Goal: Feedback & Contribution: Leave review/rating

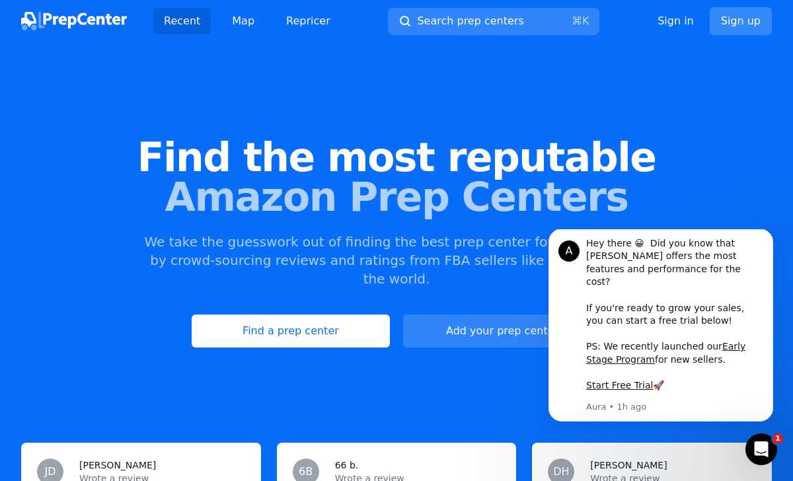
click at [727, 28] on link "Sign up" at bounding box center [741, 21] width 62 height 28
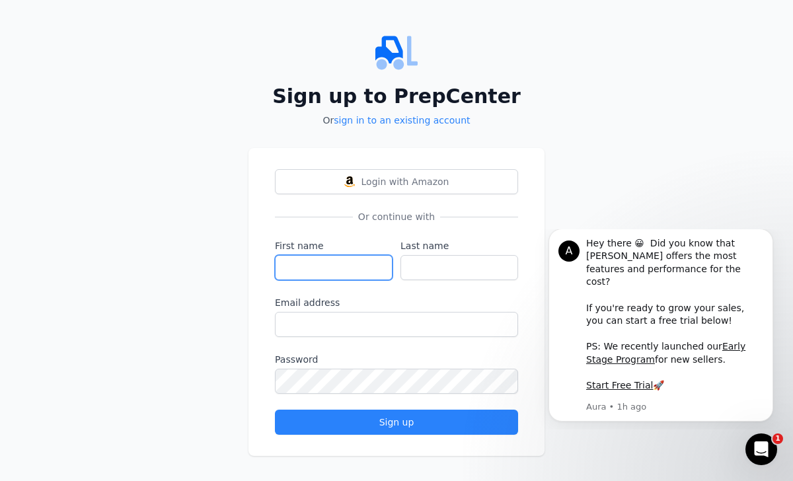
click at [323, 272] on input "First name" at bounding box center [334, 267] width 118 height 25
click at [332, 272] on input "Joshu" at bounding box center [334, 267] width 118 height 25
type input "[PERSON_NAME]"
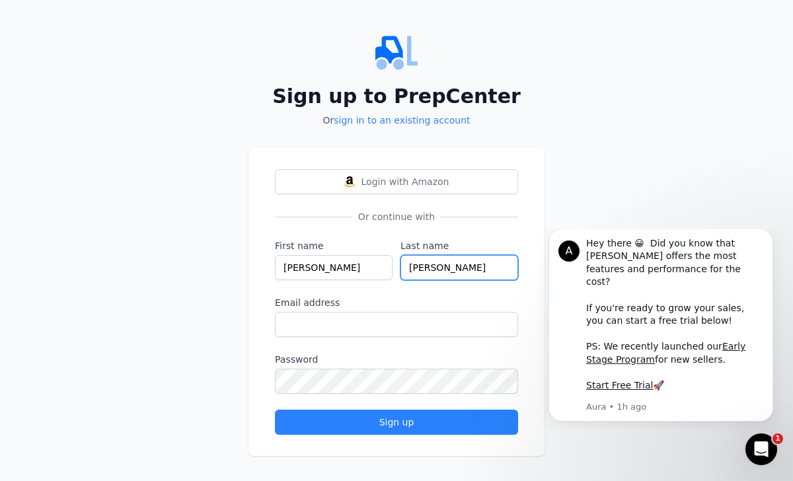
type input "[PERSON_NAME]"
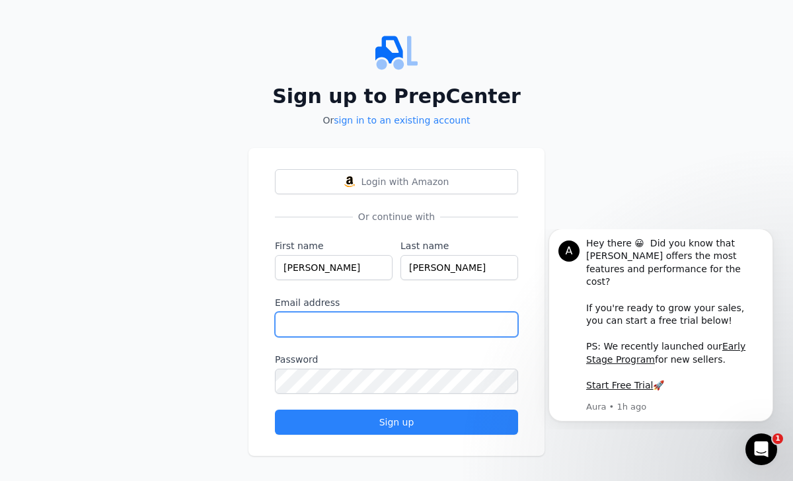
paste input "[EMAIL_ADDRESS][DOMAIN_NAME]"
type input "[EMAIL_ADDRESS][DOMAIN_NAME]"
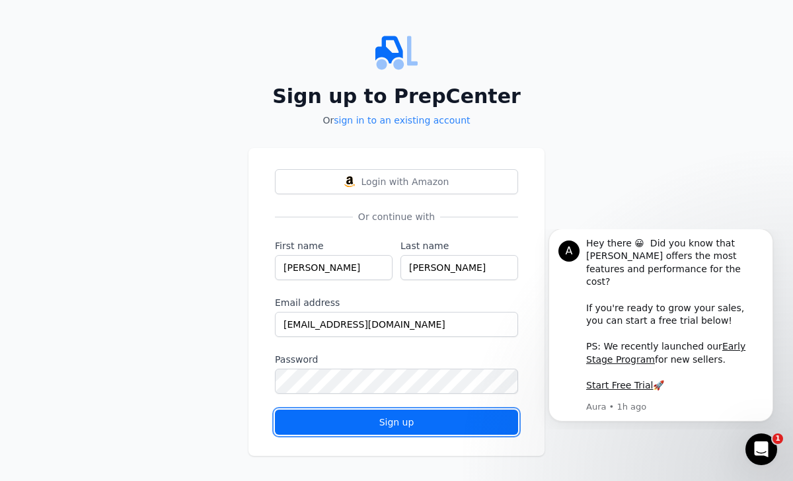
click at [348, 410] on button "Sign up" at bounding box center [396, 422] width 243 height 25
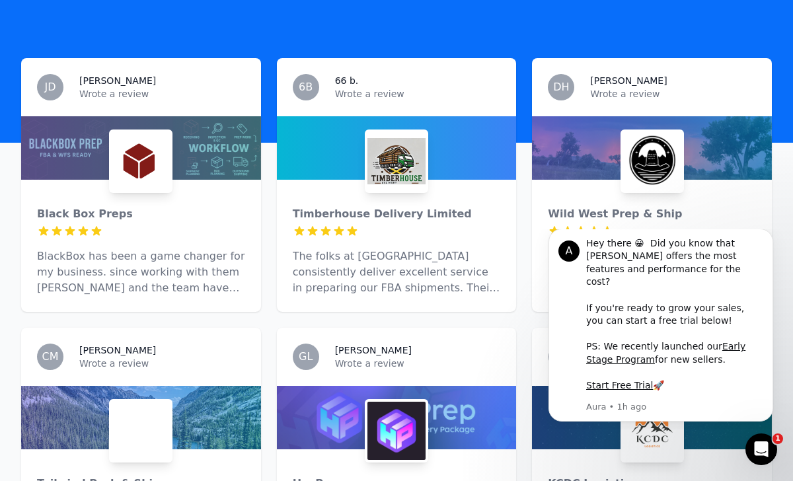
scroll to position [342, 0]
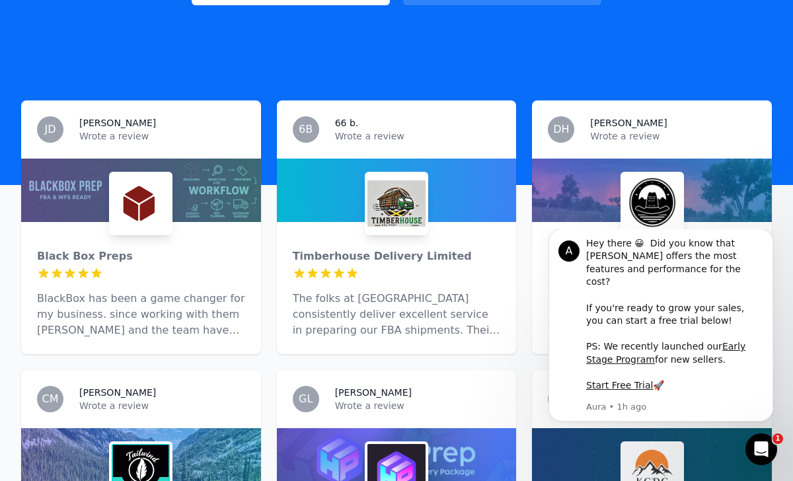
click at [198, 267] on div at bounding box center [141, 273] width 208 height 13
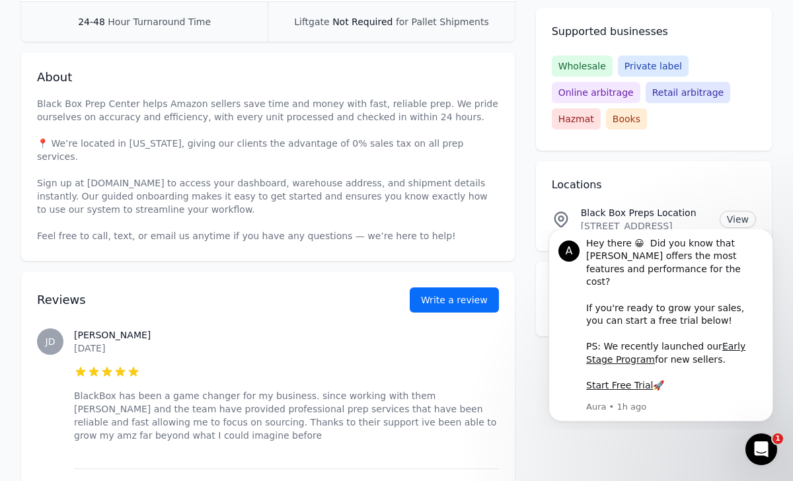
scroll to position [340, 0]
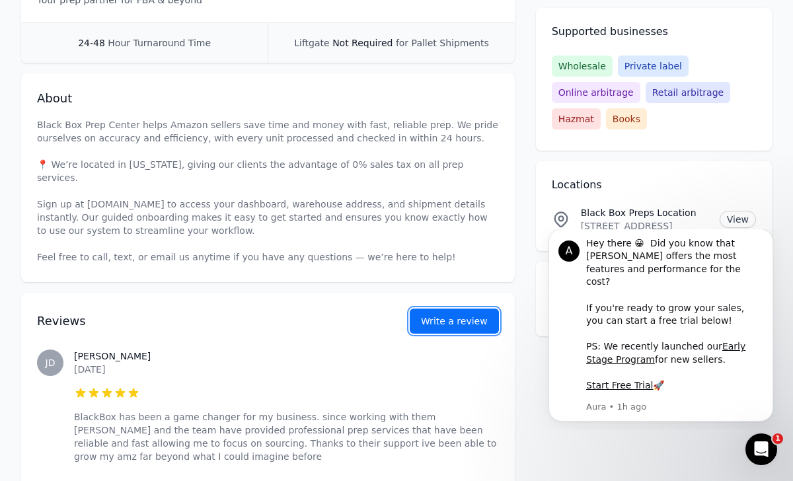
click at [454, 309] on button "Write a review" at bounding box center [454, 321] width 89 height 25
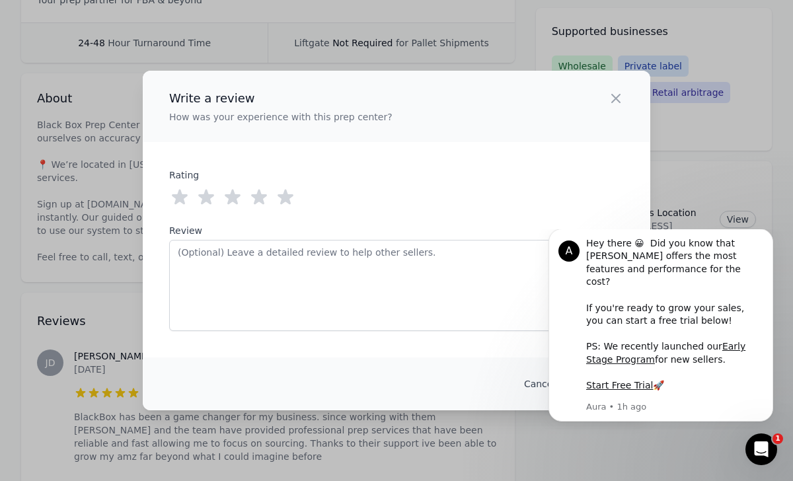
click at [290, 201] on icon at bounding box center [285, 197] width 21 height 21
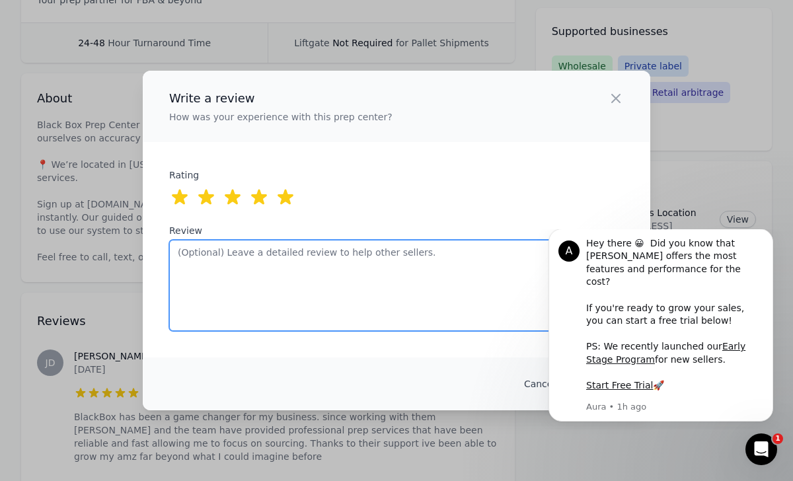
click at [290, 305] on textarea "Review" at bounding box center [396, 285] width 455 height 91
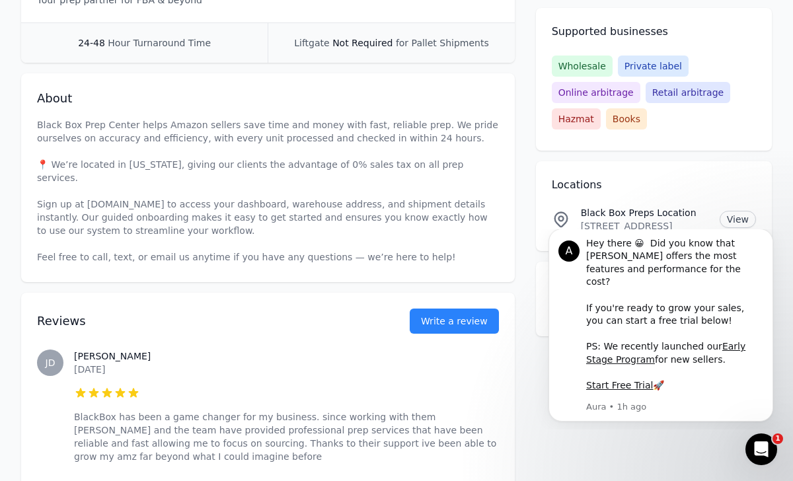
click at [245, 56] on div "Write a review How was your experience with this prep center? Close panel ratin…" at bounding box center [396, 240] width 793 height 481
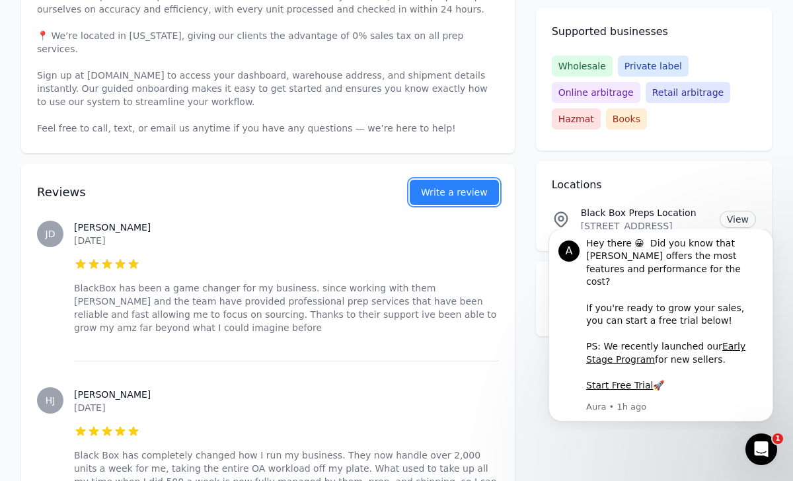
scroll to position [880, 0]
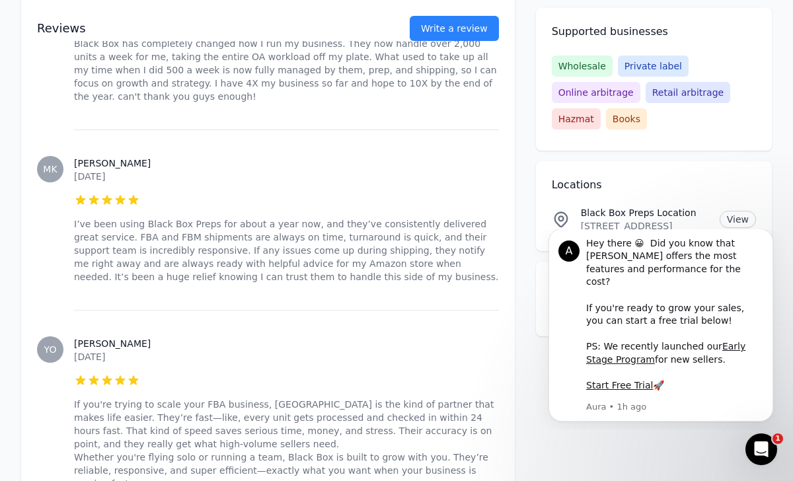
click at [43, 350] on span "YO" at bounding box center [50, 349] width 26 height 26
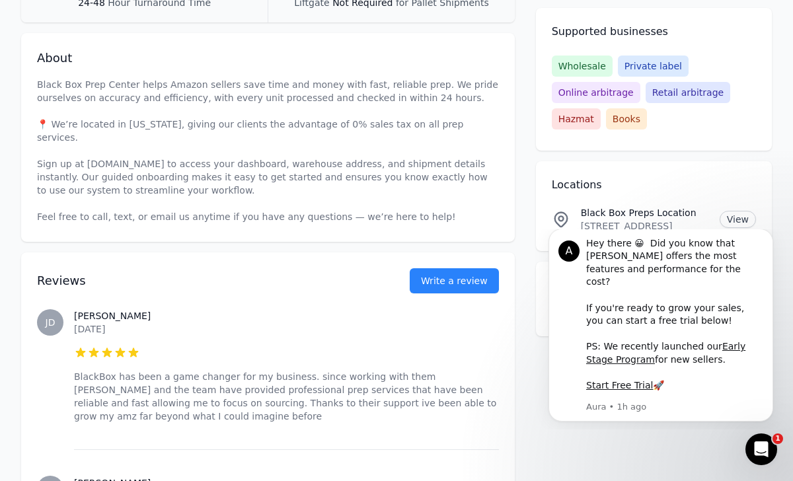
scroll to position [386, 0]
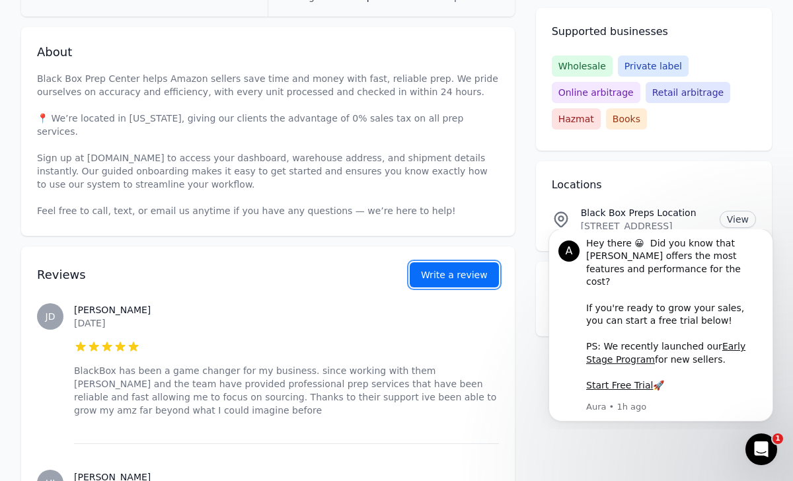
click at [427, 262] on button "Write a review" at bounding box center [454, 274] width 89 height 25
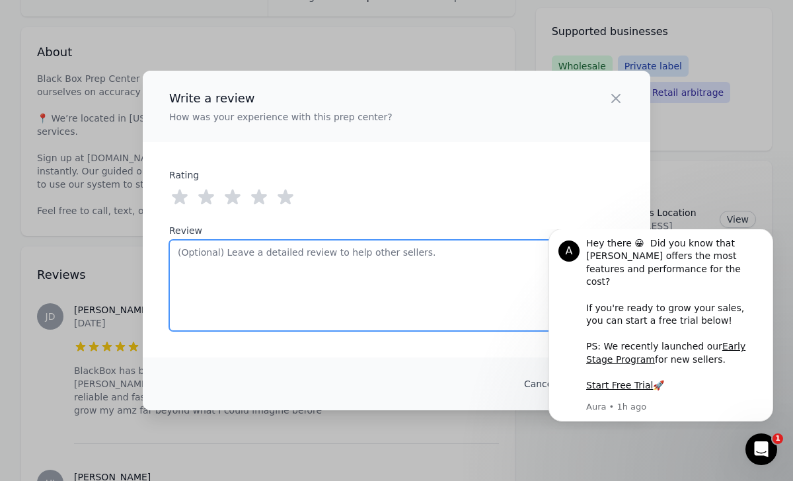
click at [427, 260] on textarea "Review" at bounding box center [396, 285] width 455 height 91
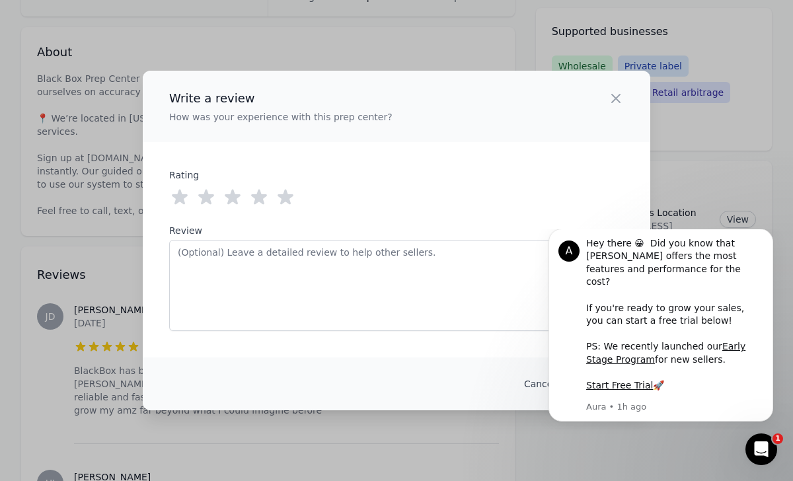
click at [290, 204] on icon at bounding box center [285, 197] width 21 height 21
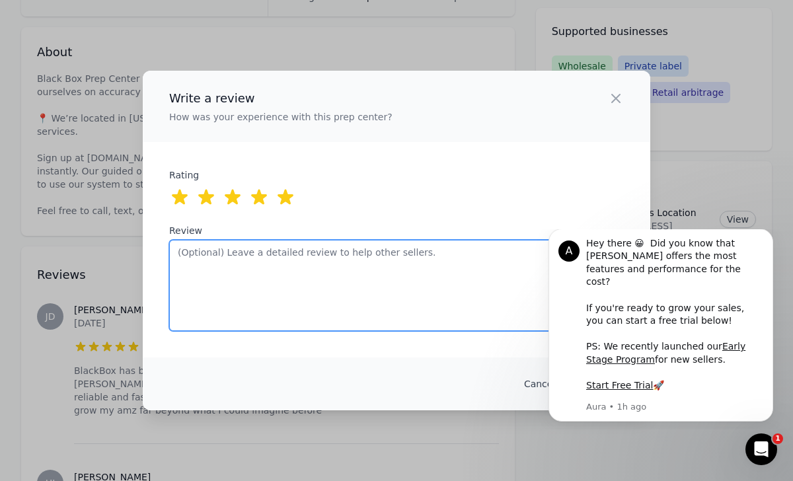
click at [290, 248] on textarea "Review" at bounding box center [396, 285] width 455 height 91
type textarea "Grea"
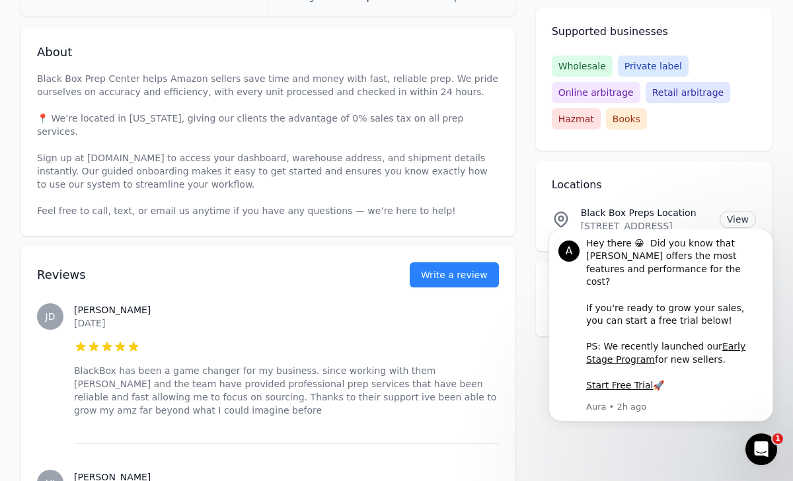
click at [114, 166] on div "Write a review How was your experience with this prep center? Close panel ratin…" at bounding box center [396, 240] width 793 height 481
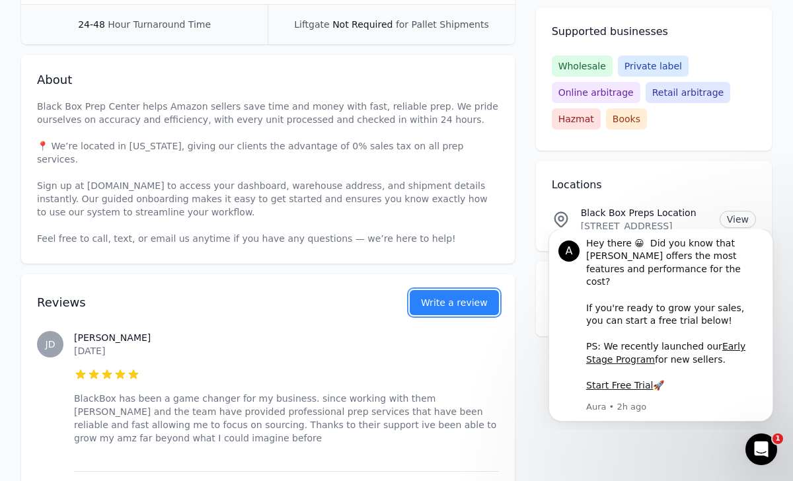
scroll to position [457, 0]
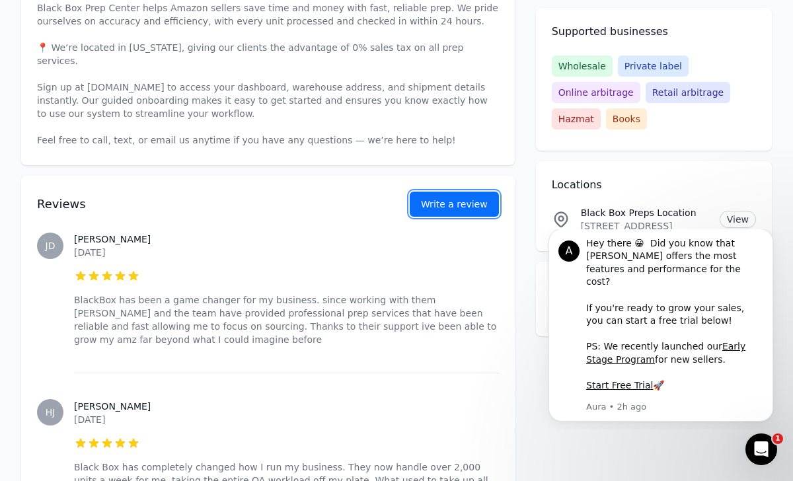
click at [428, 195] on button "Write a review" at bounding box center [454, 204] width 89 height 25
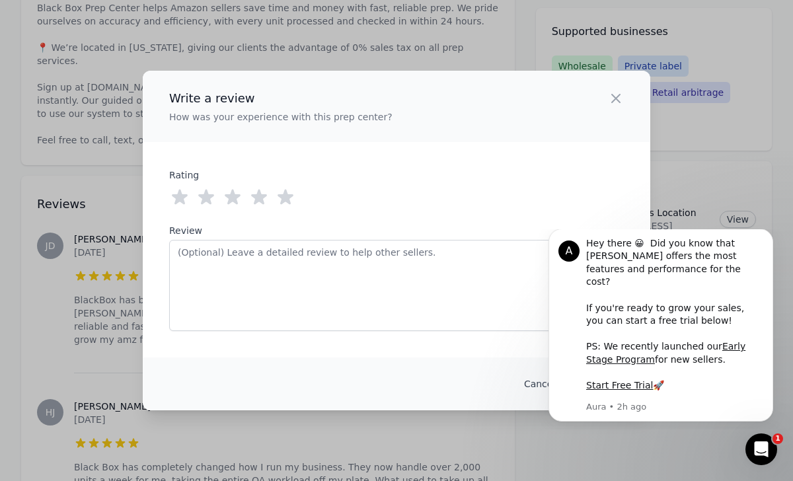
click at [289, 207] on icon at bounding box center [285, 197] width 21 height 21
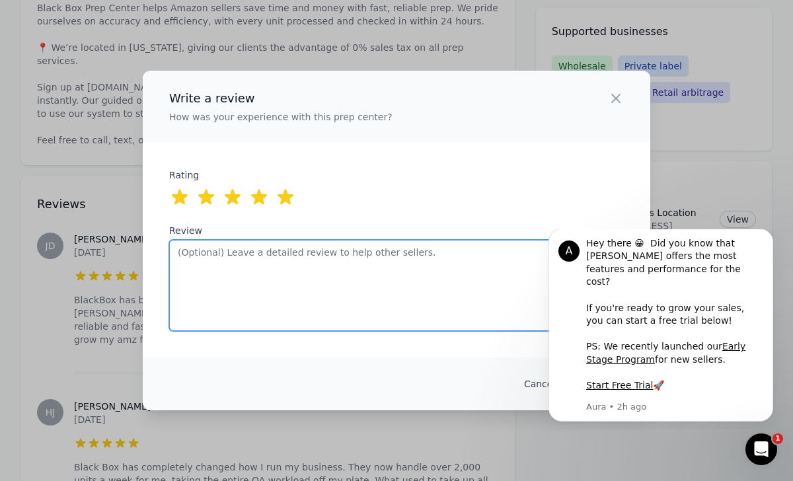
click at [289, 260] on textarea "Review" at bounding box center [396, 285] width 455 height 91
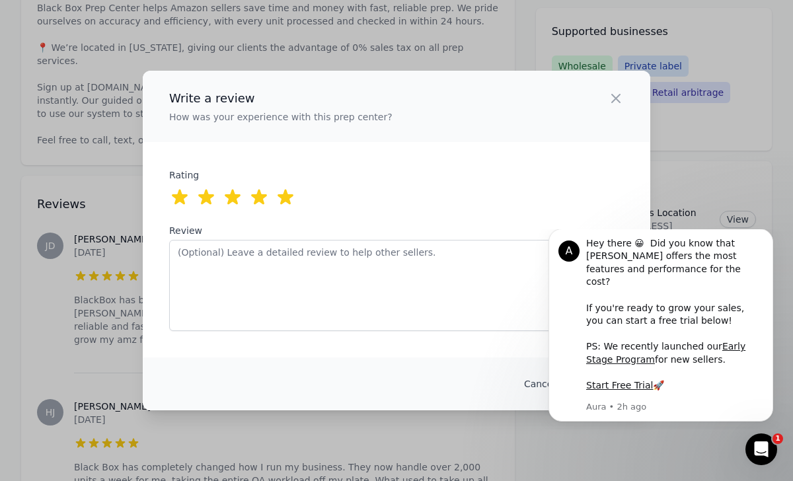
click at [116, 285] on div "Write a review How was your experience with this prep center? Close panel ratin…" at bounding box center [396, 240] width 793 height 481
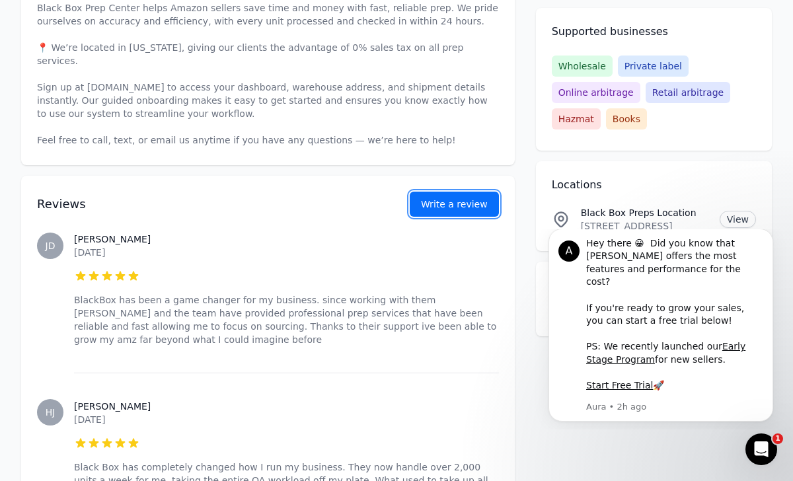
click at [415, 200] on button "Write a review" at bounding box center [454, 204] width 89 height 25
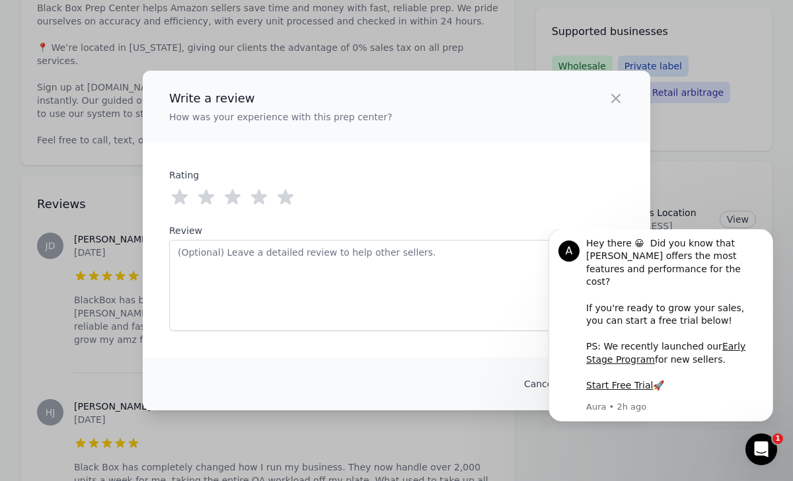
click at [278, 197] on icon at bounding box center [285, 197] width 21 height 21
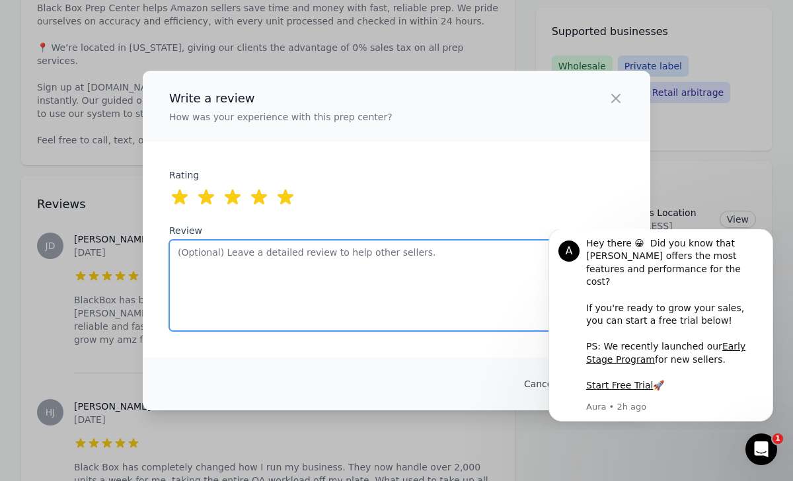
click at [278, 309] on textarea "Review" at bounding box center [396, 285] width 455 height 91
type textarea "Black Box"
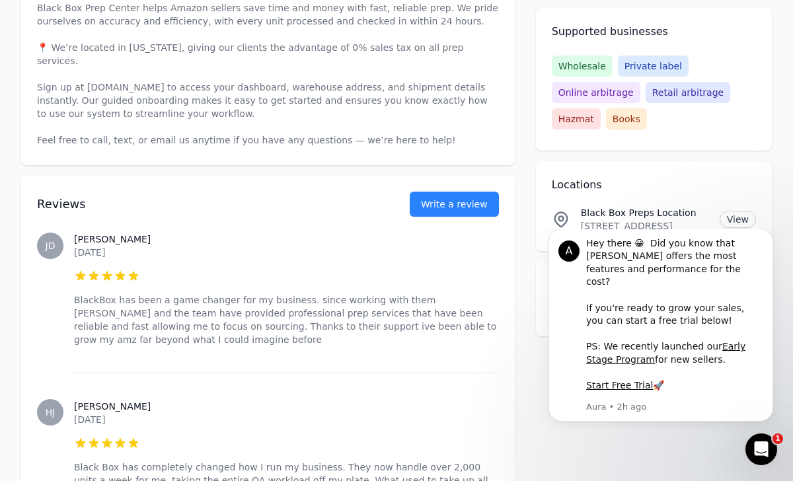
click at [116, 296] on div "Write a review How was your experience with this prep center? Close panel ratin…" at bounding box center [396, 240] width 793 height 481
click at [431, 192] on button "Write a review" at bounding box center [454, 204] width 89 height 25
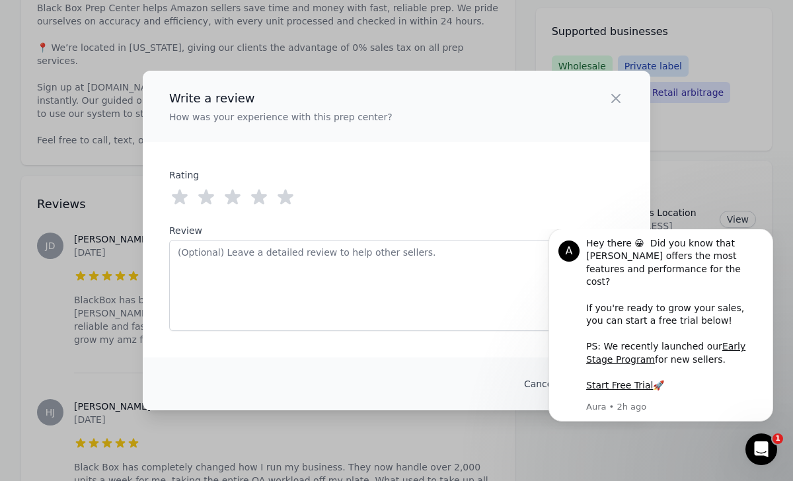
click at [287, 196] on icon at bounding box center [286, 197] width 16 height 15
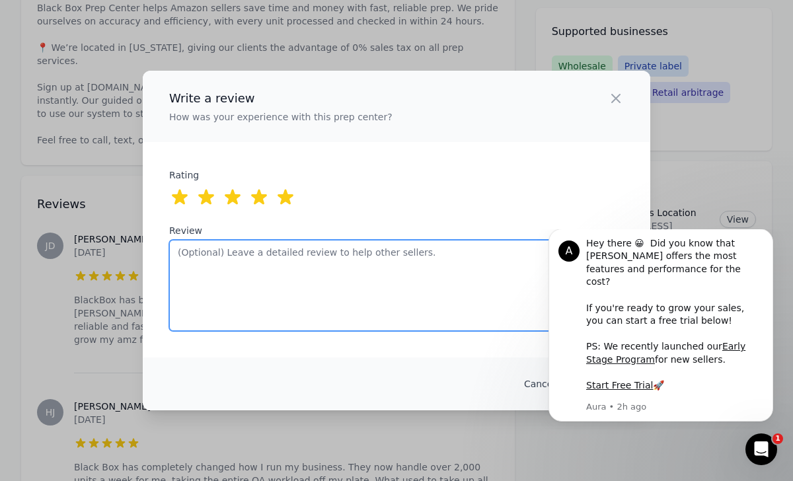
click at [304, 283] on textarea "Review" at bounding box center [396, 285] width 455 height 91
type textarea "Black Box has done an exceptional jo"
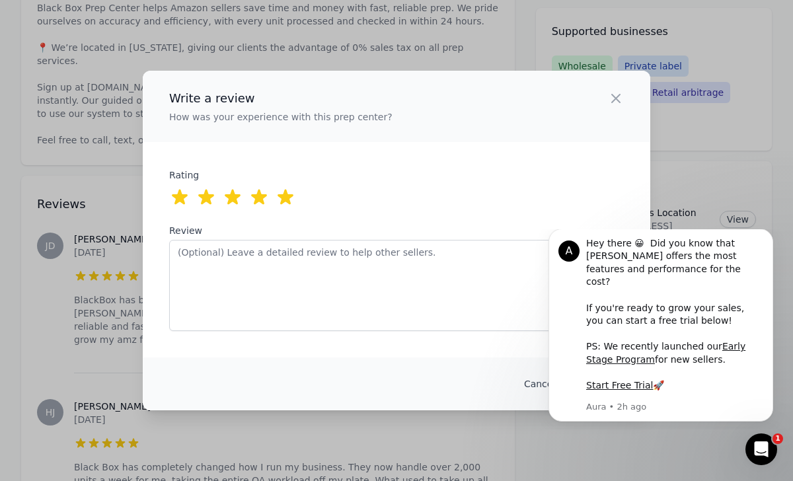
click at [125, 305] on div "Write a review How was your experience with this prep center? Close panel ratin…" at bounding box center [396, 240] width 793 height 481
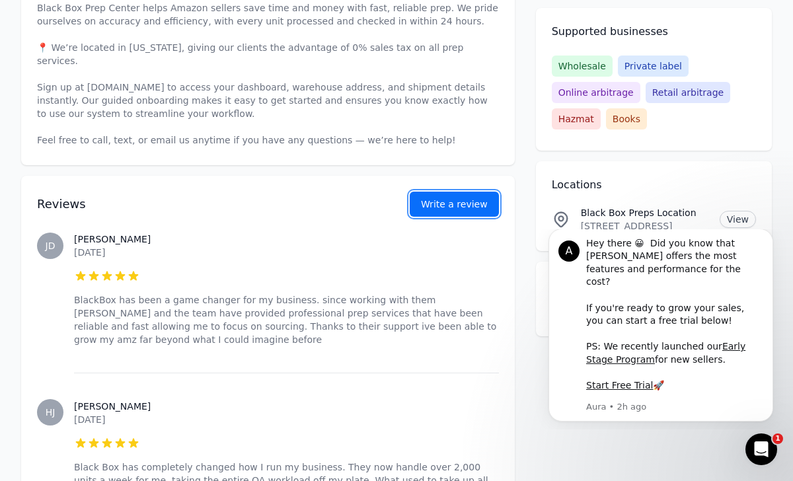
click at [420, 196] on button "Write a review" at bounding box center [454, 204] width 89 height 25
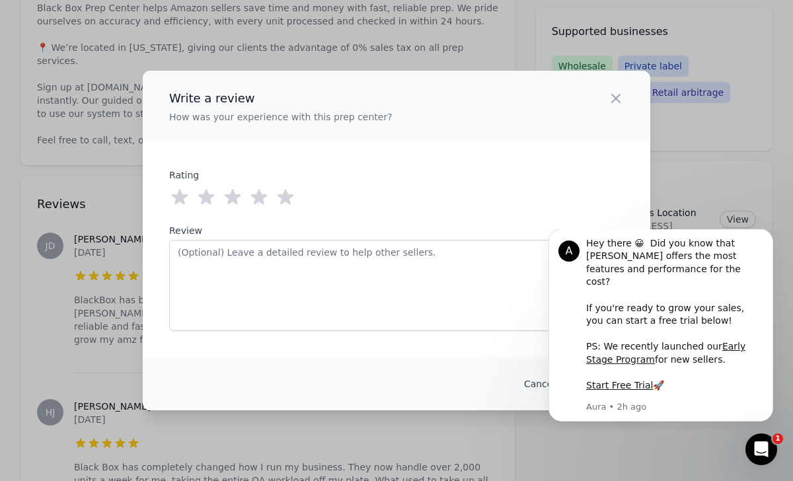
click at [279, 198] on icon at bounding box center [285, 197] width 21 height 21
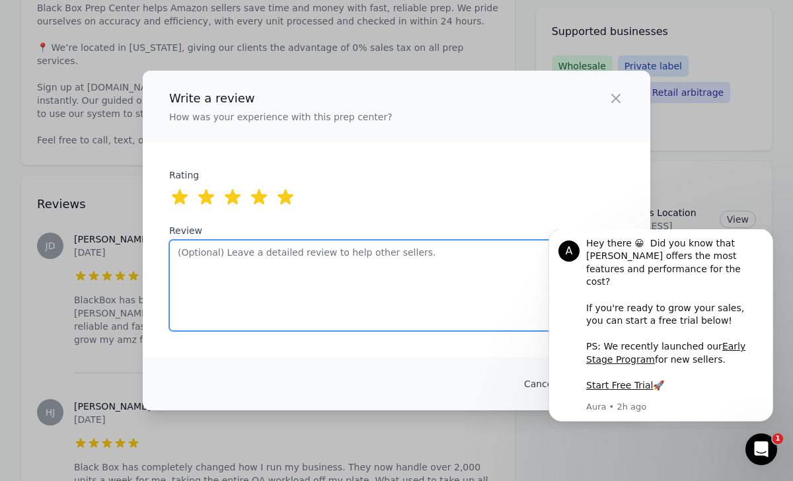
click at [279, 261] on textarea "Review" at bounding box center [396, 285] width 455 height 91
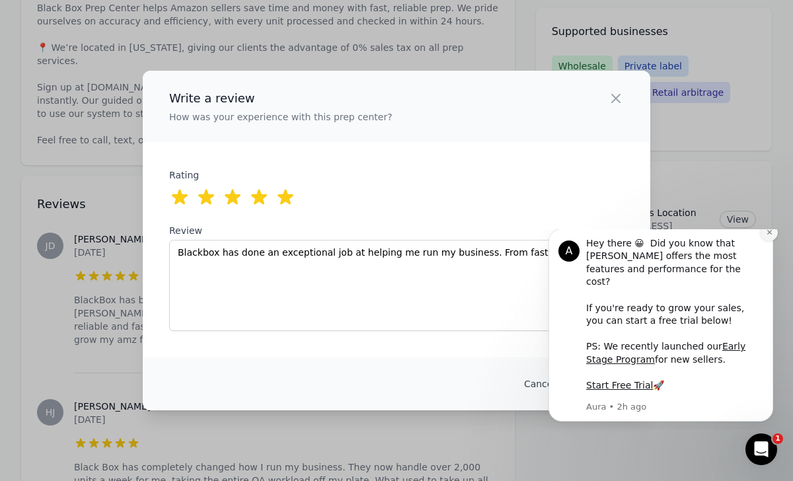
click at [771, 241] on button "Dismiss notification" at bounding box center [769, 232] width 17 height 17
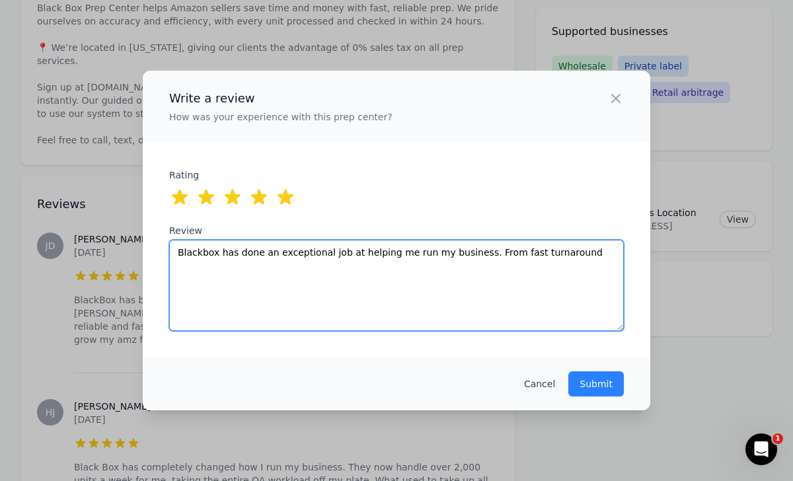
click at [565, 256] on textarea "Blackbox has done an exceptional job at helping me run my business. From fast t…" at bounding box center [396, 285] width 455 height 91
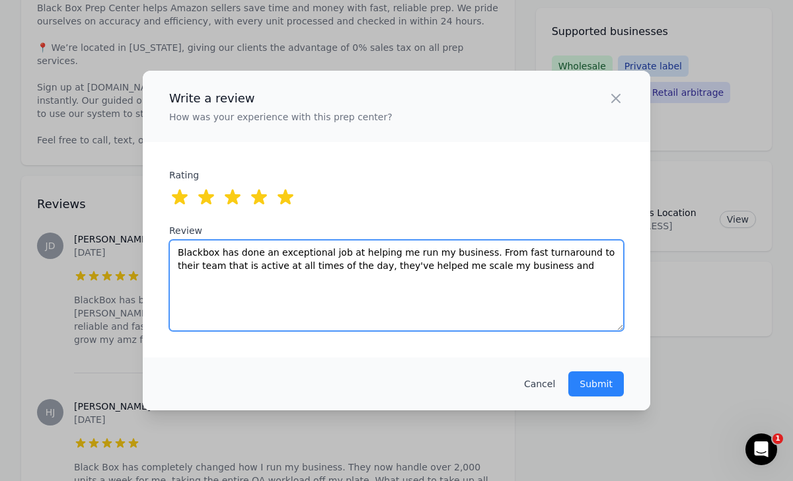
drag, startPoint x: 568, startPoint y: 266, endPoint x: 395, endPoint y: 265, distance: 172.5
click at [395, 265] on textarea "Blackbox has done an exceptional job at helping me run my business. From fast t…" at bounding box center [396, 285] width 455 height 91
type textarea "Blackbox has done an exceptional job at helping me run my business. From fast t…"
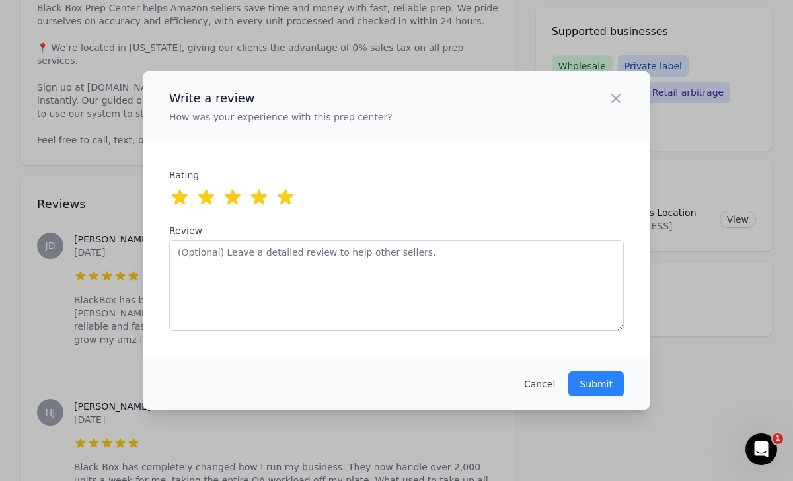
click at [351, 431] on div "Write a review How was your experience with this prep center? Close panel ratin…" at bounding box center [396, 240] width 793 height 481
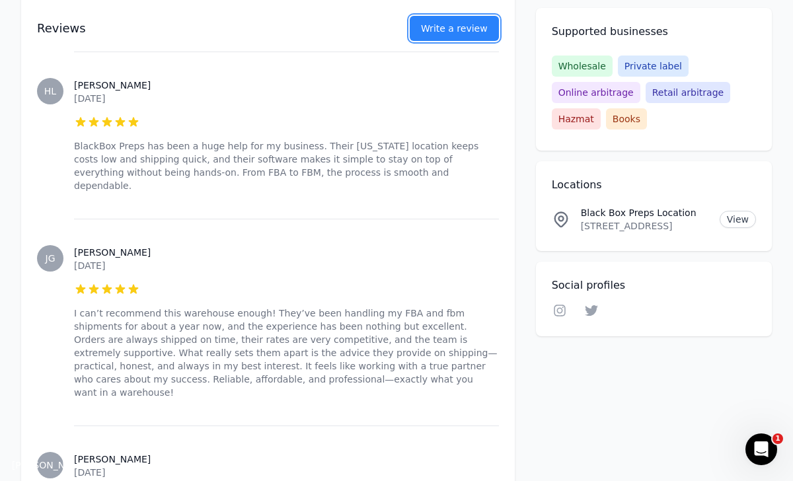
scroll to position [1641, 0]
click at [466, 29] on button "Write a review" at bounding box center [454, 28] width 89 height 25
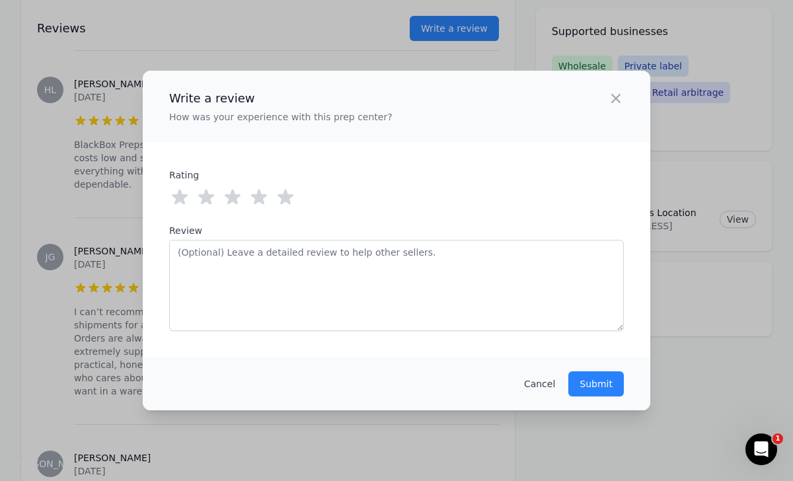
click at [291, 203] on icon at bounding box center [285, 197] width 21 height 21
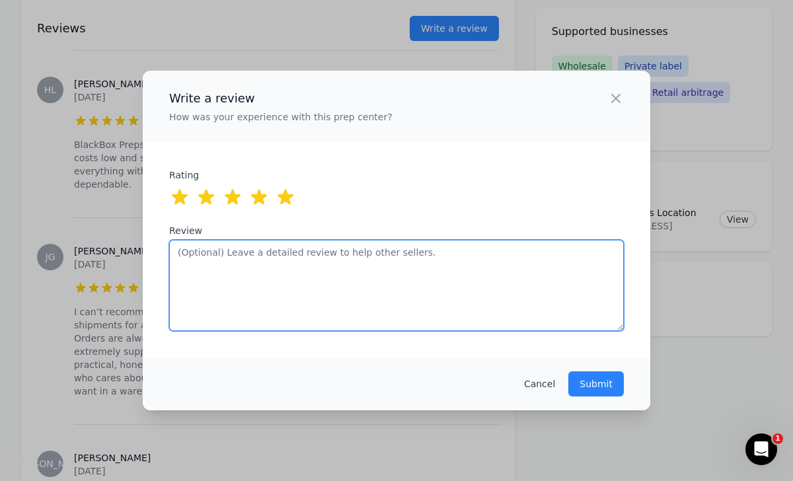
click at [304, 263] on textarea "Review" at bounding box center [396, 285] width 455 height 91
paste textarea "824675"
type textarea "824675"
type textarea "I ca"
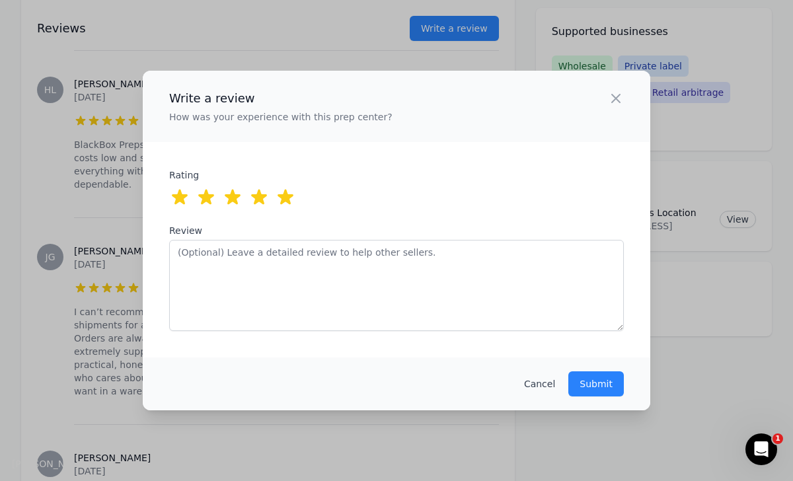
click at [34, 332] on div "Write a review How was your experience with this prep center? Close panel ratin…" at bounding box center [396, 240] width 793 height 481
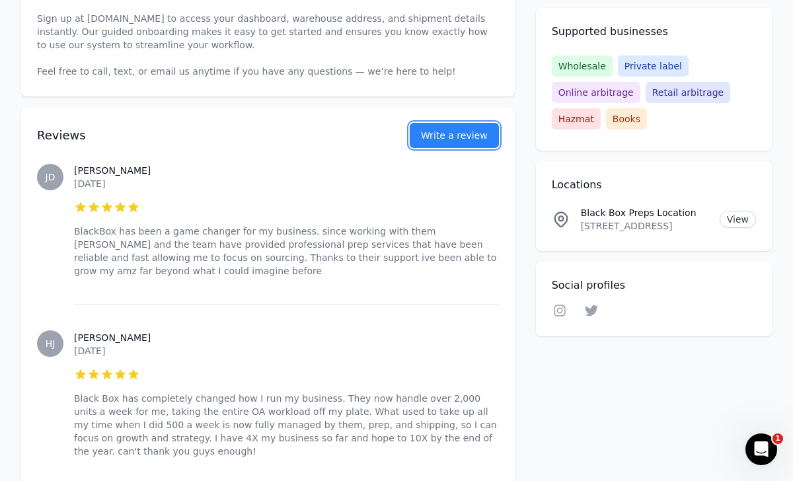
scroll to position [611, 0]
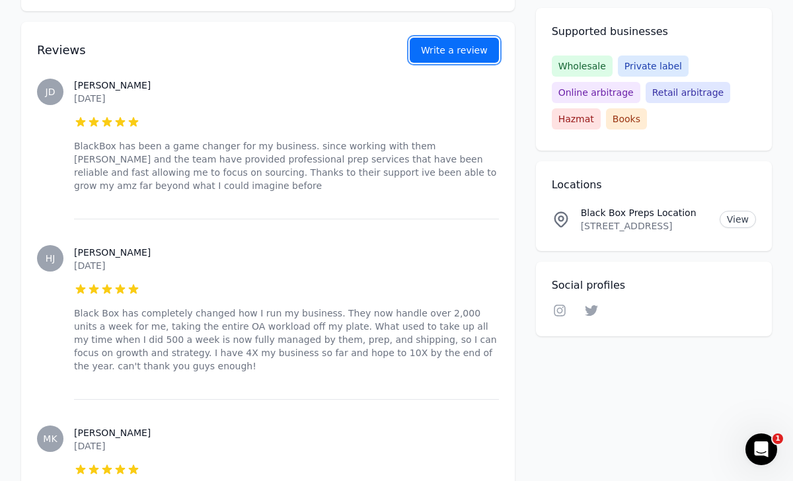
click at [462, 42] on button "Write a review" at bounding box center [454, 50] width 89 height 25
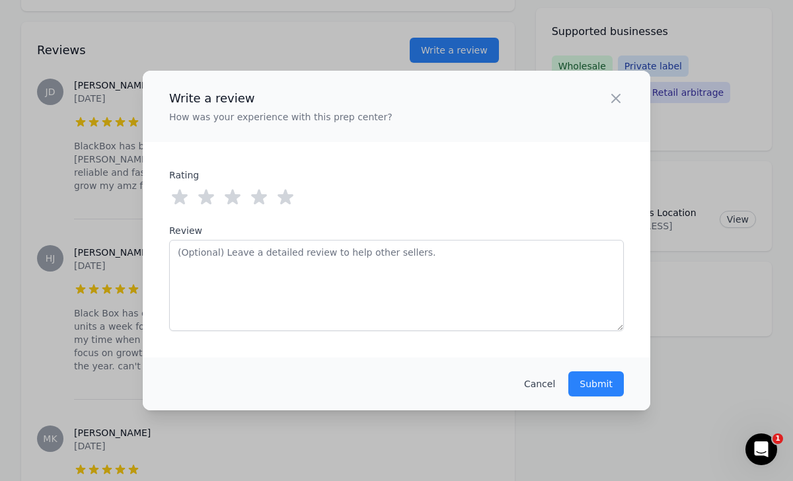
click at [291, 205] on icon at bounding box center [285, 197] width 21 height 21
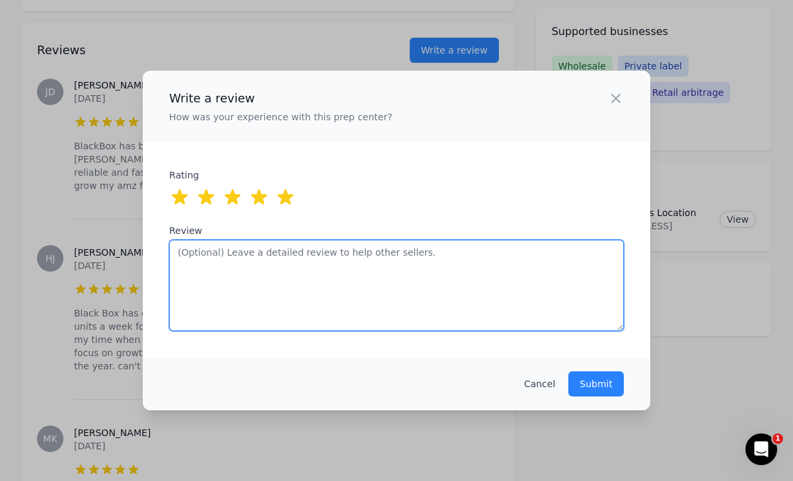
click at [291, 276] on textarea "Review" at bounding box center [396, 285] width 455 height 91
type textarea "I"
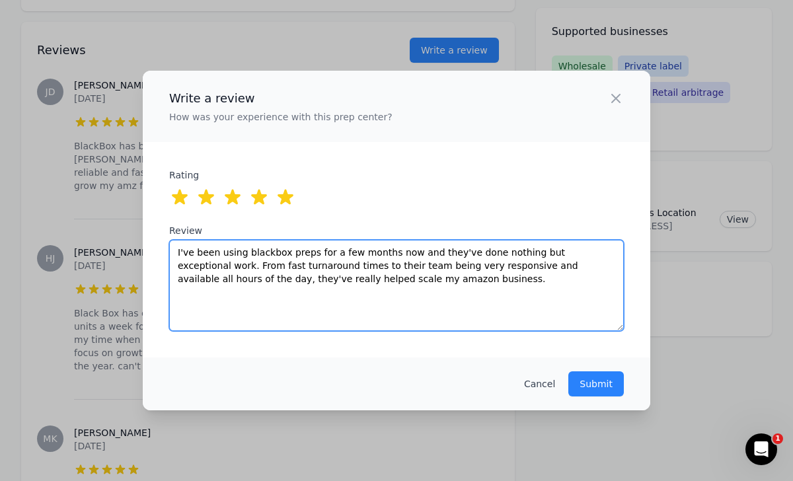
paste textarea "’ve been working with Blackbox Preps for a few months, and their service has be…"
click at [484, 264] on textarea "I’ve been working with Blackbox Preps for a few months, and their service has b…" at bounding box center [396, 285] width 455 height 91
click at [603, 269] on textarea "I’ve been working with Blackbox Preps for a few months, and their service has b…" at bounding box center [396, 285] width 455 height 91
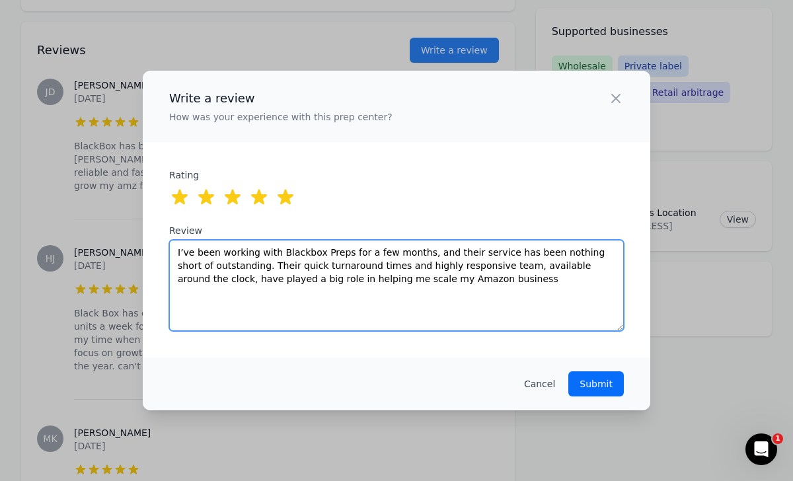
type textarea "I’ve been working with Blackbox Preps for a few months, and their service has b…"
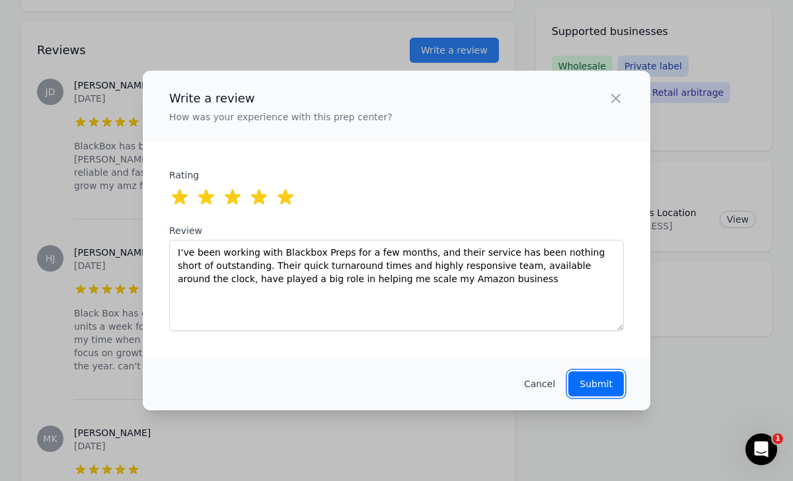
click at [591, 373] on button "Submit" at bounding box center [596, 383] width 56 height 25
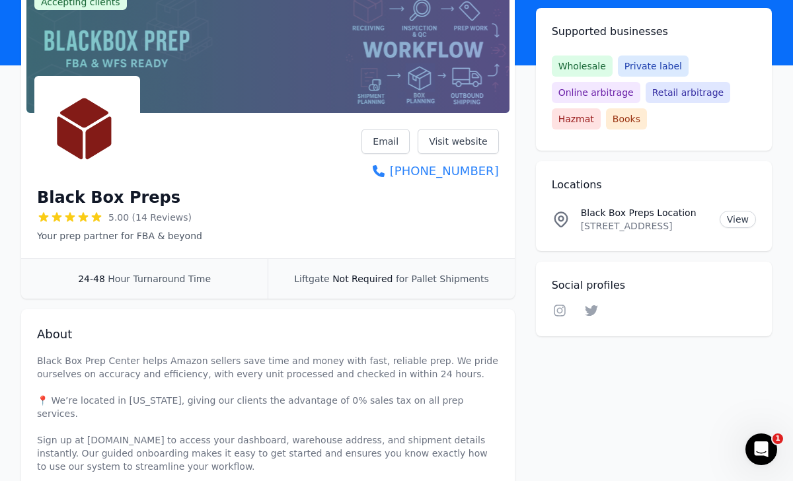
scroll to position [0, 0]
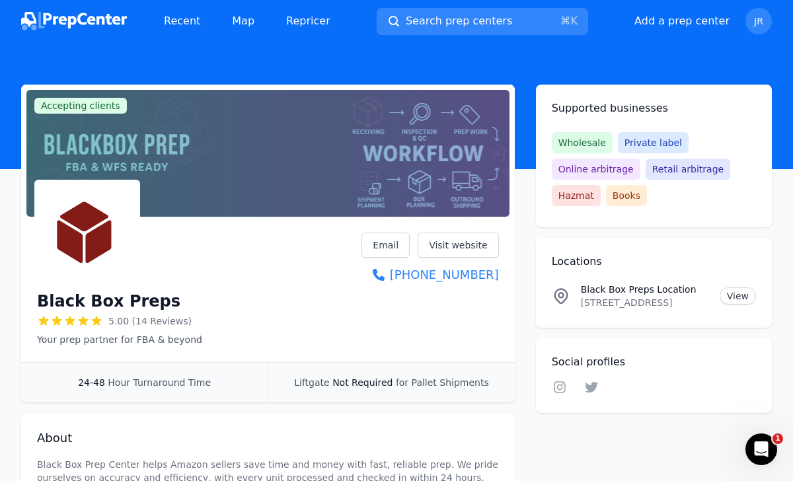
click at [85, 17] on img at bounding box center [74, 21] width 106 height 19
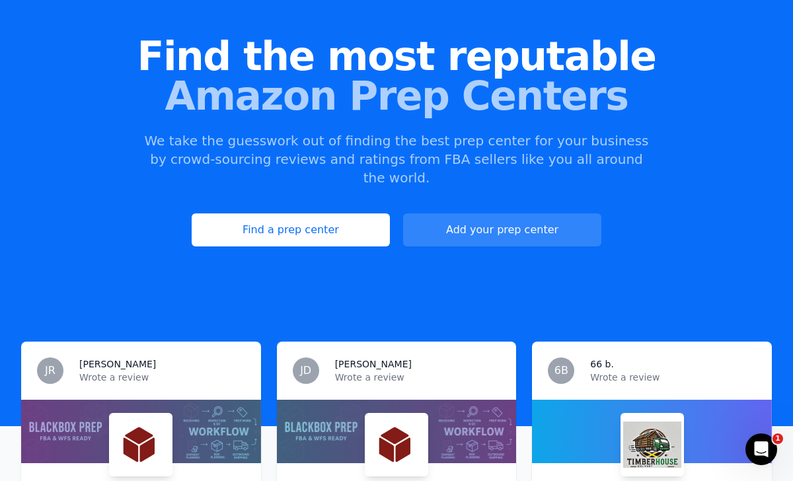
scroll to position [122, 0]
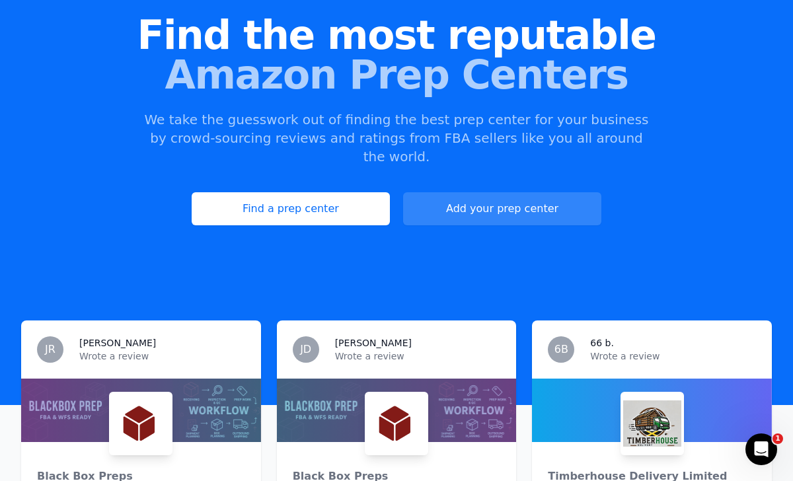
click at [75, 320] on div "JR [PERSON_NAME] Wrote a review" at bounding box center [141, 349] width 240 height 58
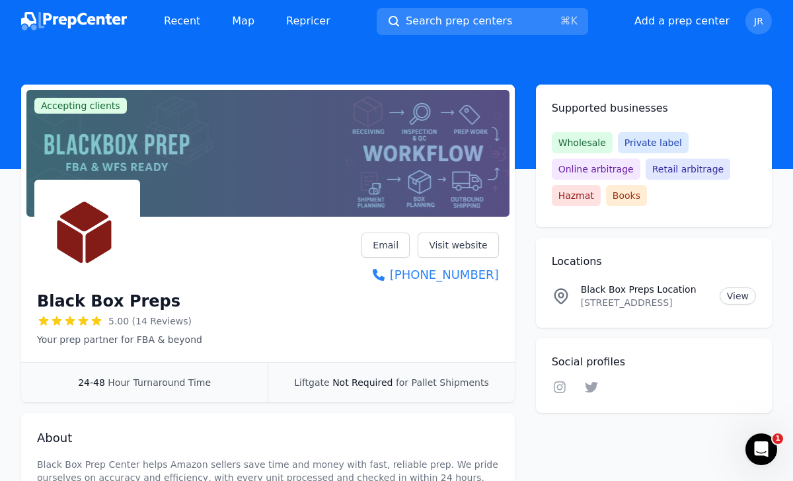
click at [36, 34] on div "Recent Map Repricer" at bounding box center [181, 21] width 320 height 26
click at [36, 24] on img at bounding box center [74, 21] width 106 height 19
